Goal: Task Accomplishment & Management: Use online tool/utility

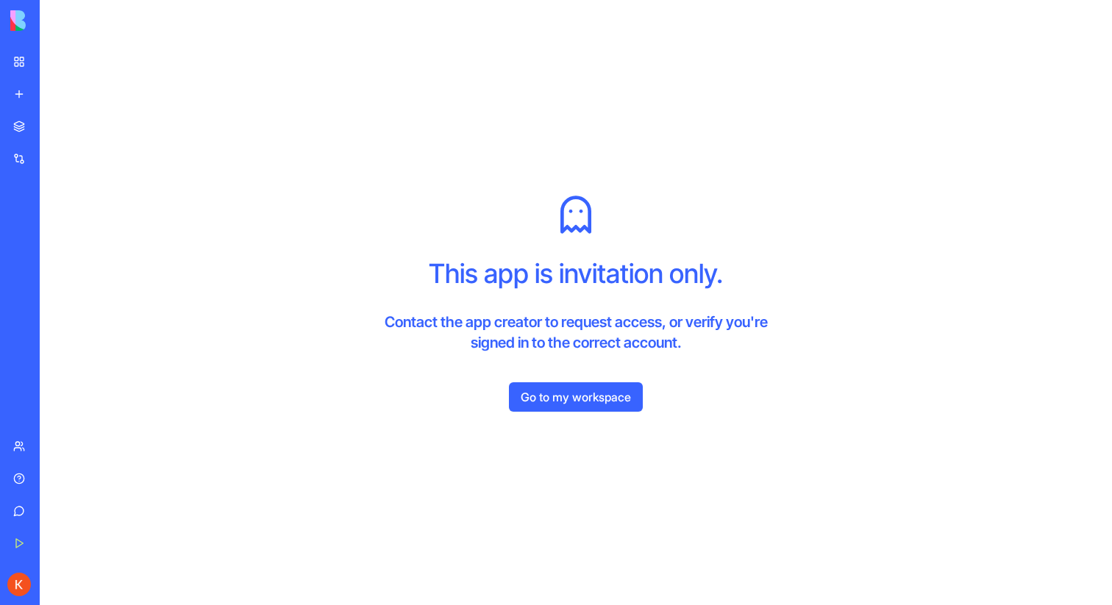
click at [613, 400] on link "Go to my workspace" at bounding box center [576, 397] width 134 height 29
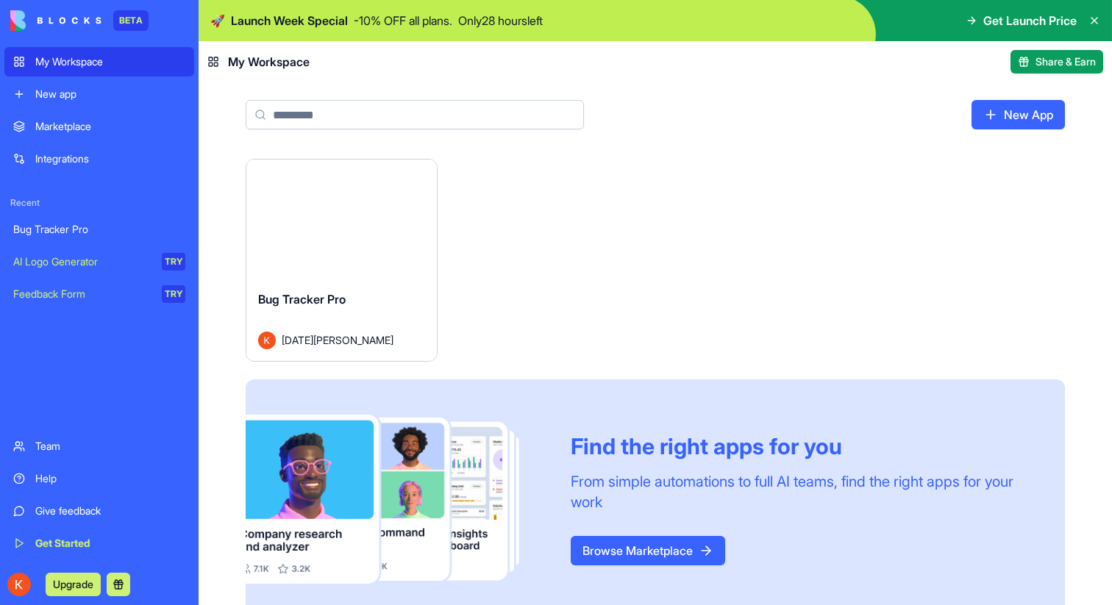
click at [337, 218] on button "Launch" at bounding box center [341, 219] width 110 height 29
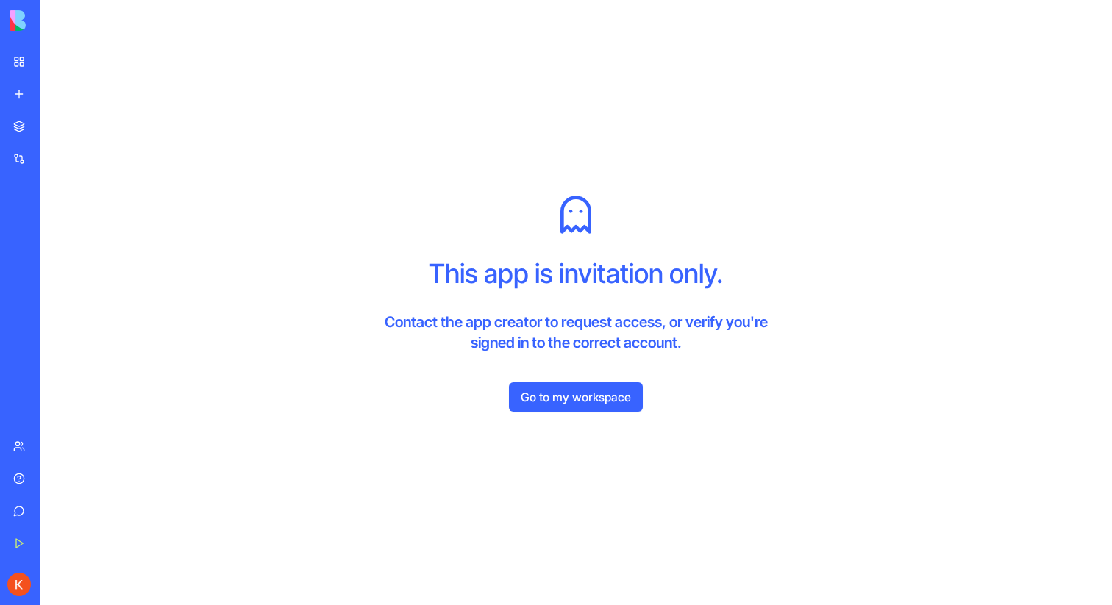
click at [629, 404] on link "Go to my workspace" at bounding box center [576, 397] width 134 height 29
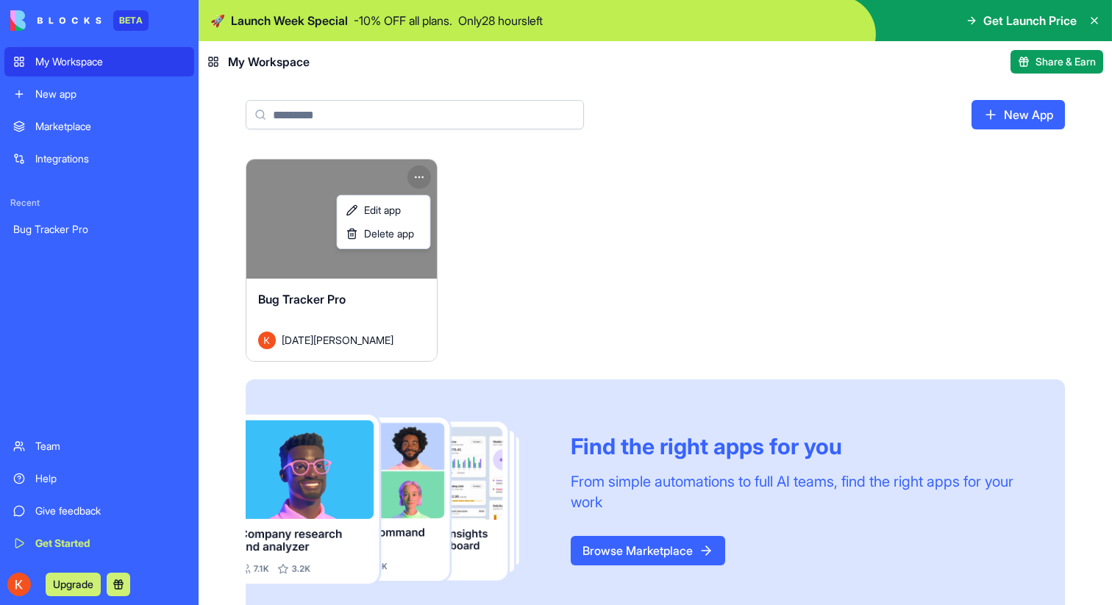
click at [427, 177] on html "BETA My Workspace New app Marketplace Integrations Recent Bug Tracker Pro Team …" at bounding box center [556, 302] width 1112 height 605
click at [401, 207] on span "Edit app" at bounding box center [382, 210] width 37 height 15
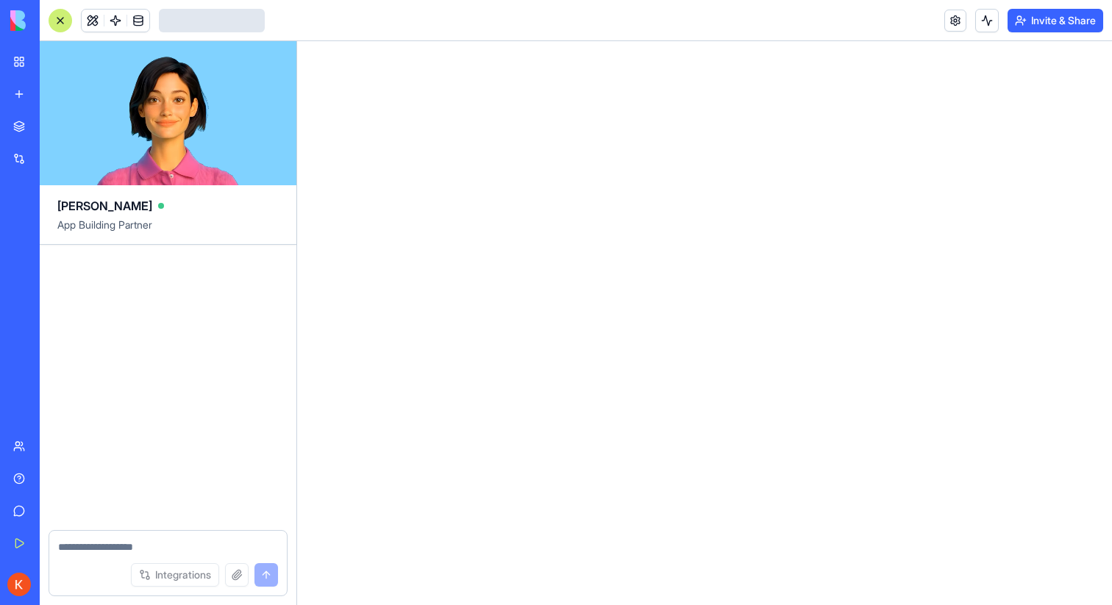
scroll to position [327, 0]
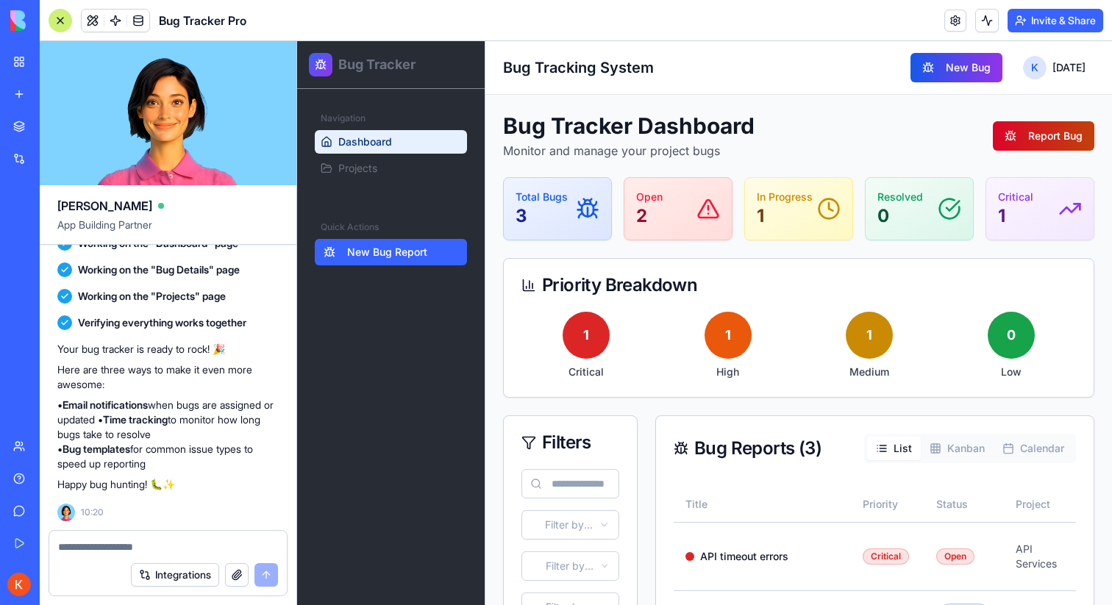
click at [1039, 138] on button "Report Bug" at bounding box center [1044, 135] width 102 height 29
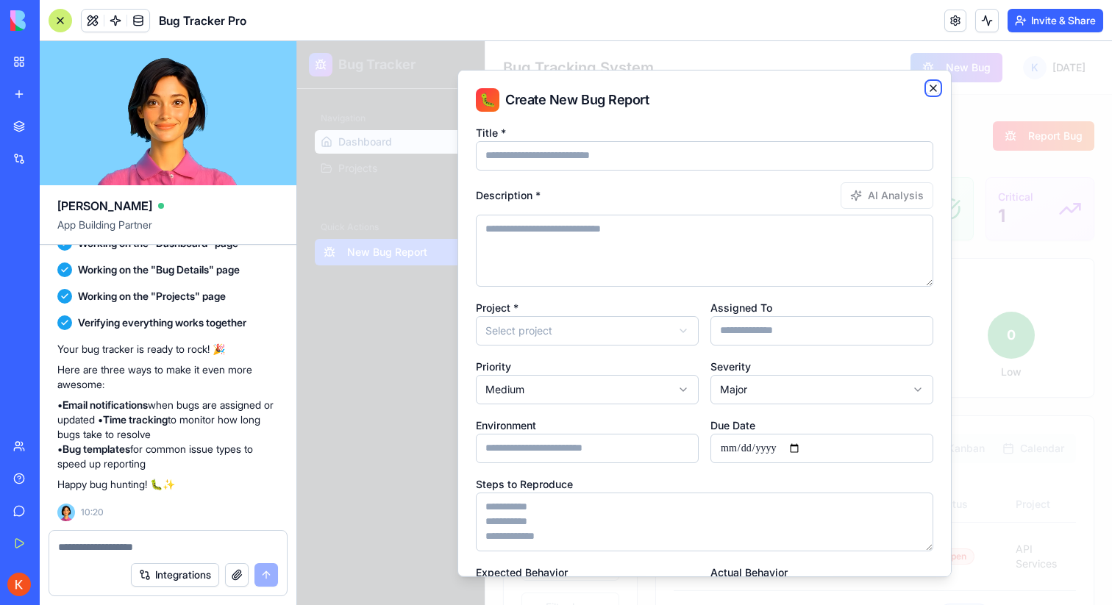
click at [934, 84] on icon "button" at bounding box center [934, 88] width 12 height 12
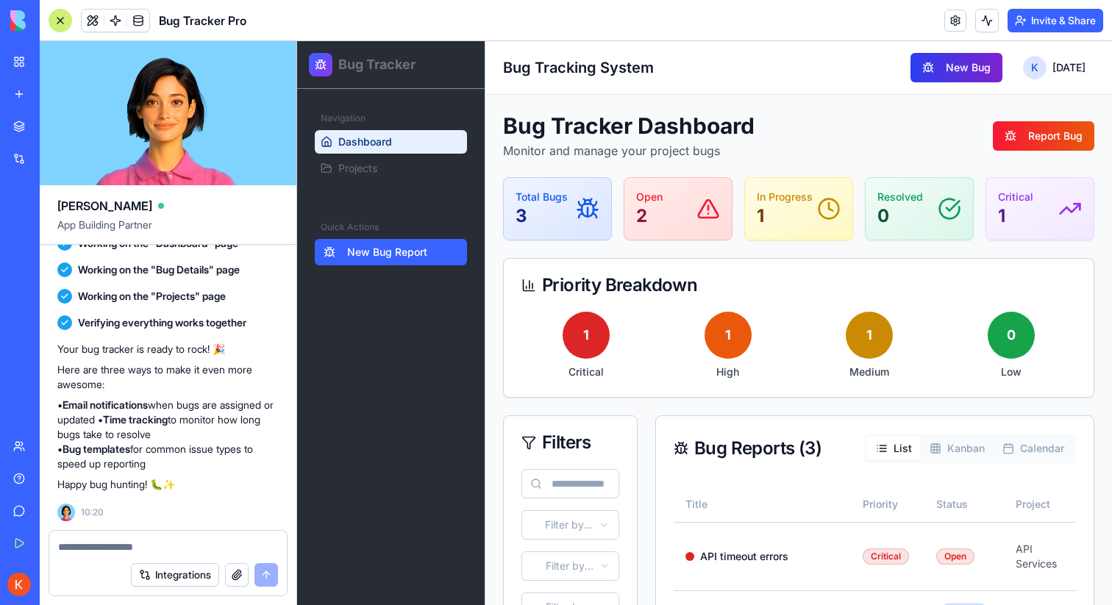
click at [950, 74] on button "New Bug" at bounding box center [957, 67] width 92 height 29
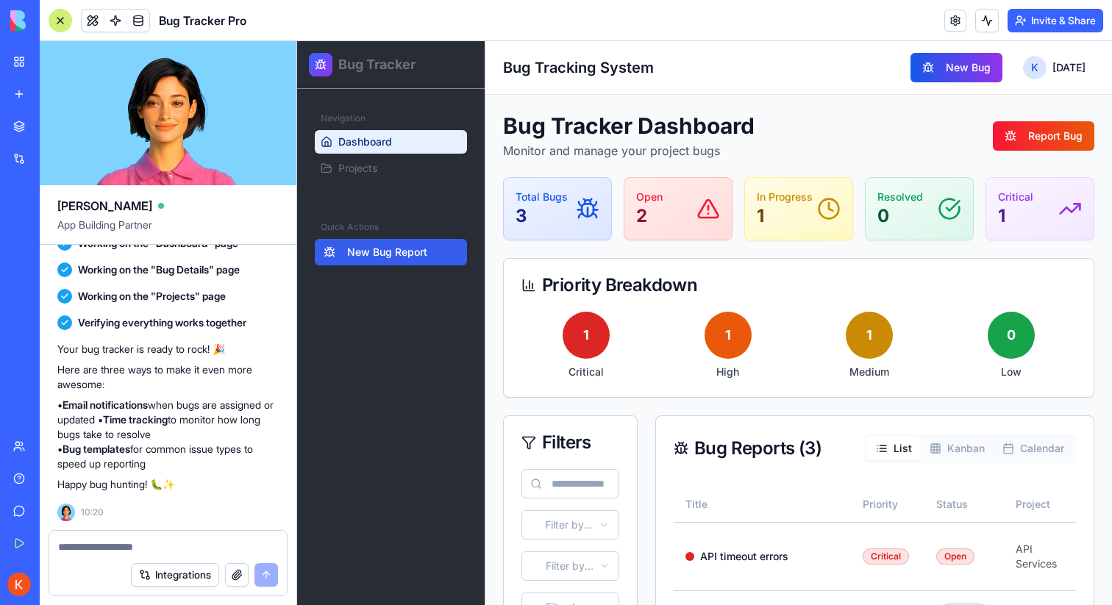
click at [433, 251] on button "New Bug Report" at bounding box center [391, 252] width 152 height 26
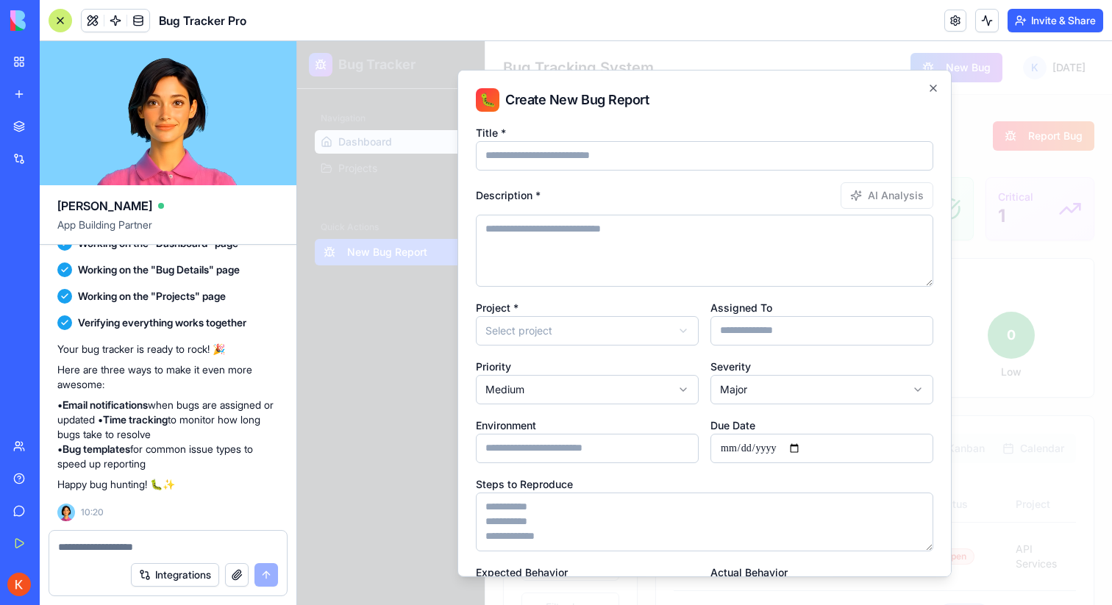
click at [439, 287] on div at bounding box center [704, 323] width 815 height 564
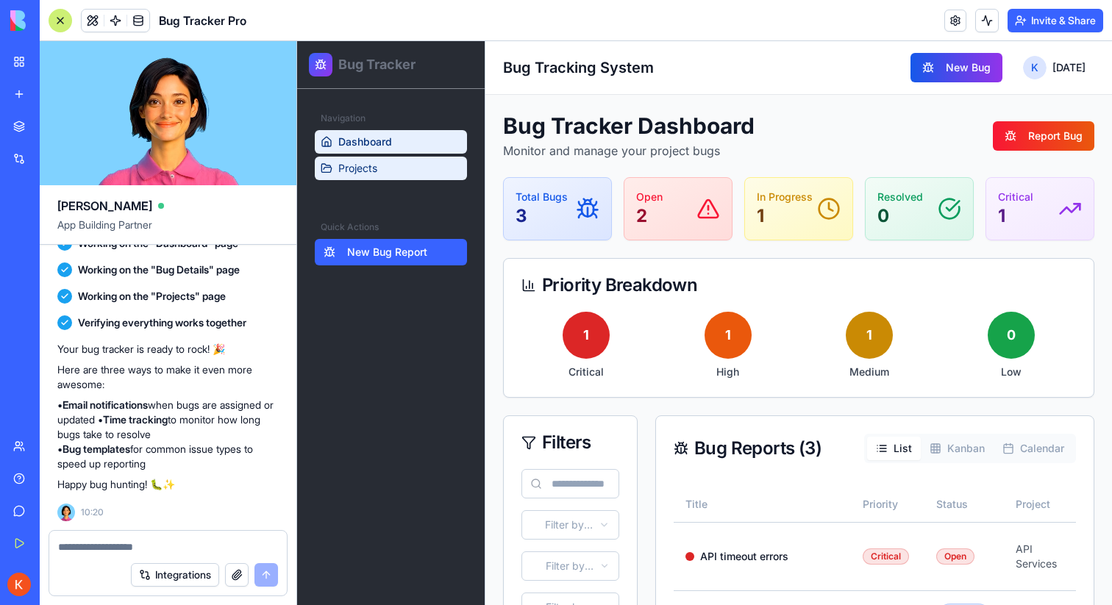
click at [402, 173] on link "Projects" at bounding box center [391, 169] width 152 height 24
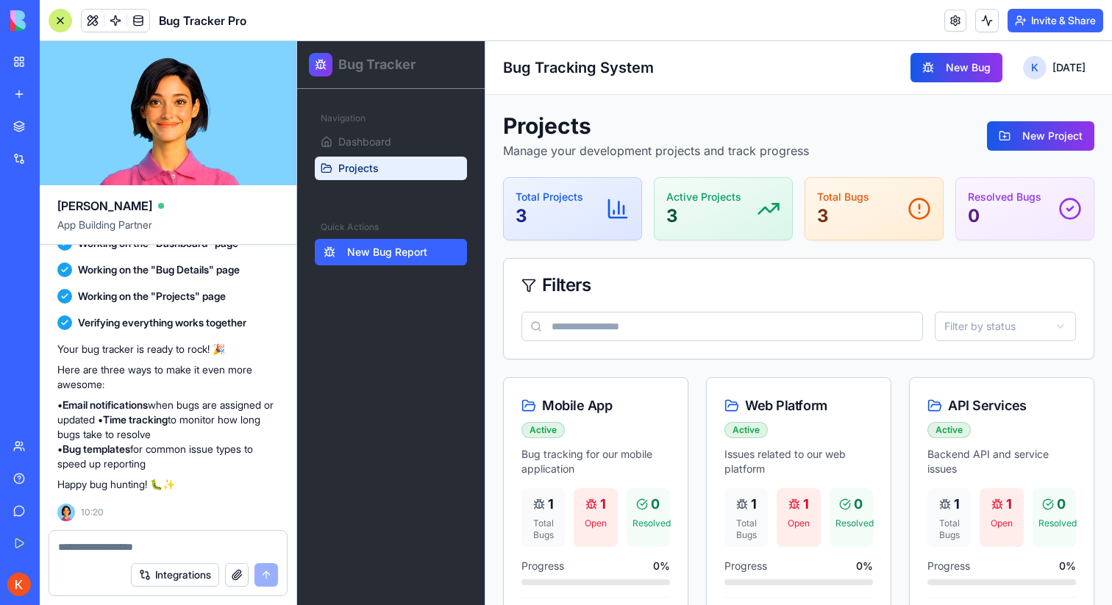
scroll to position [64, 0]
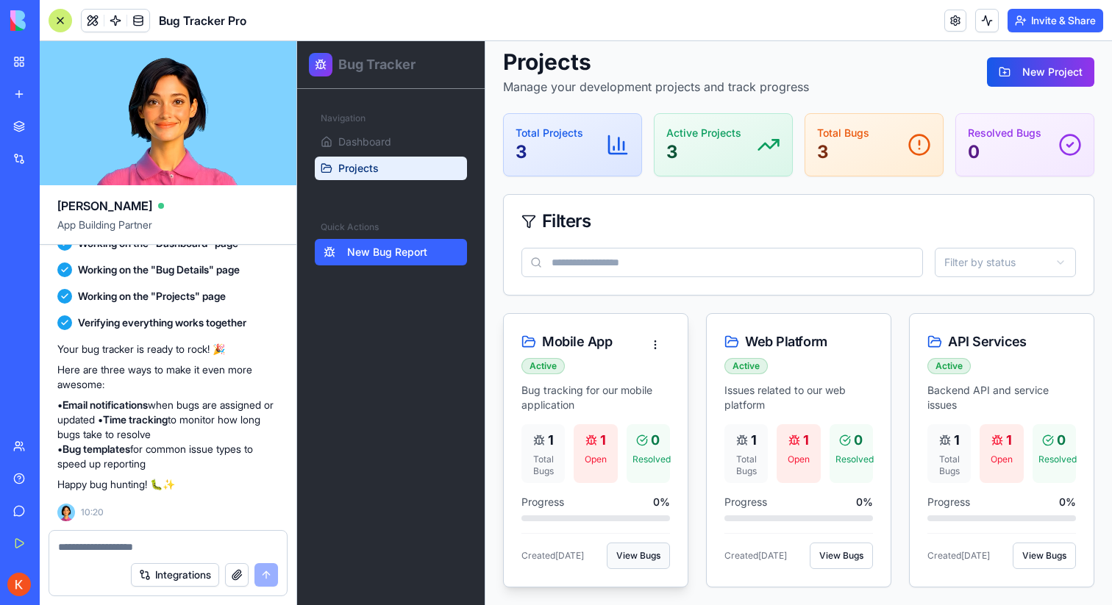
click at [639, 557] on button "View Bugs" at bounding box center [638, 556] width 63 height 26
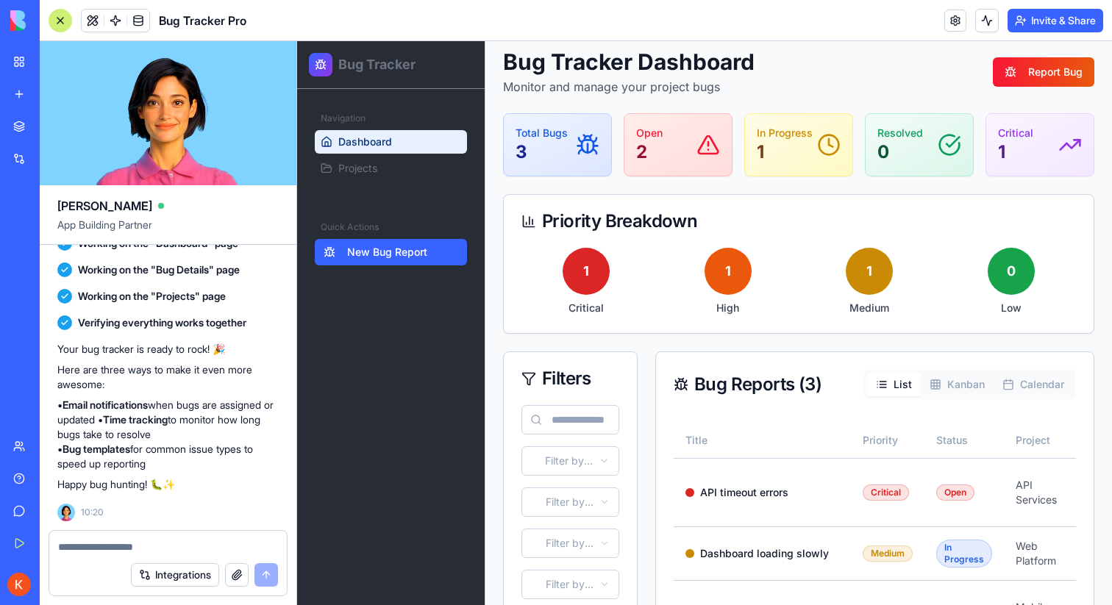
scroll to position [135, 0]
